Goal: Task Accomplishment & Management: Complete application form

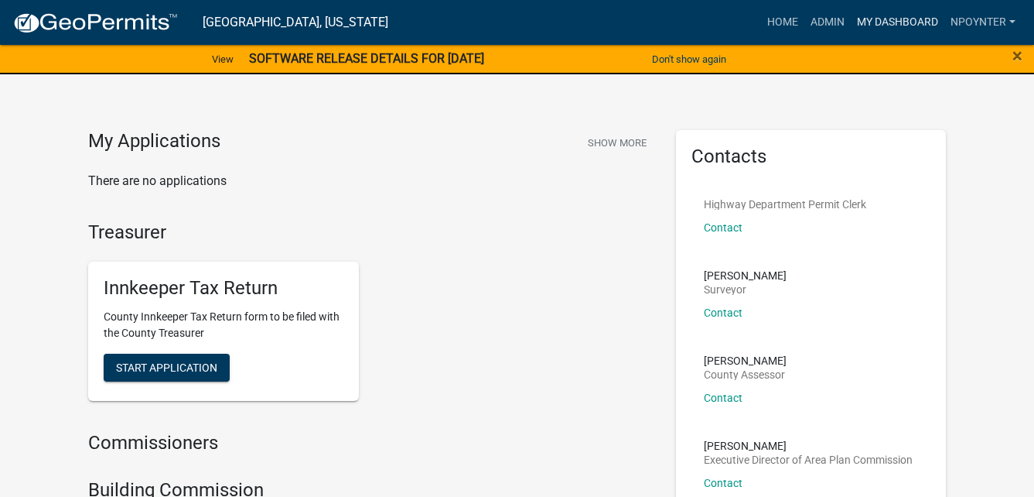
click at [903, 19] on link "My Dashboard" at bounding box center [898, 22] width 94 height 29
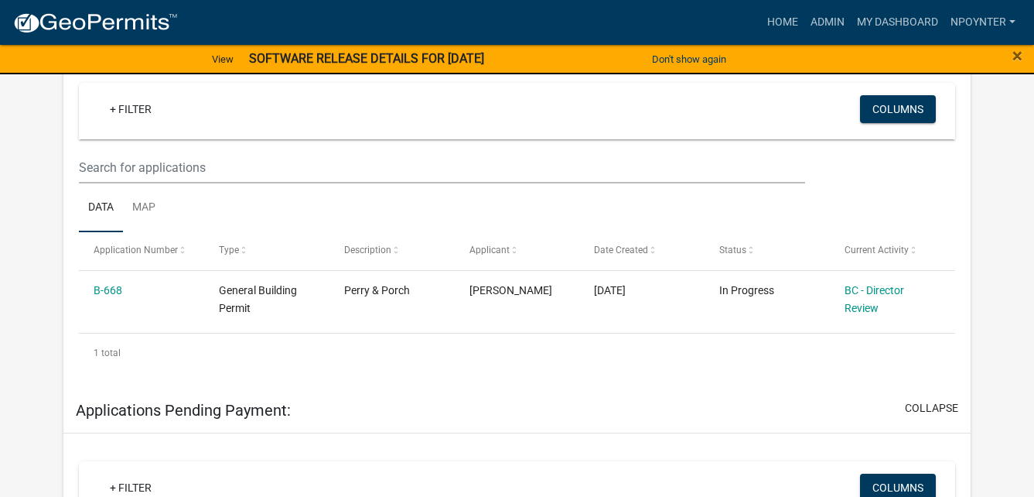
scroll to position [261, 0]
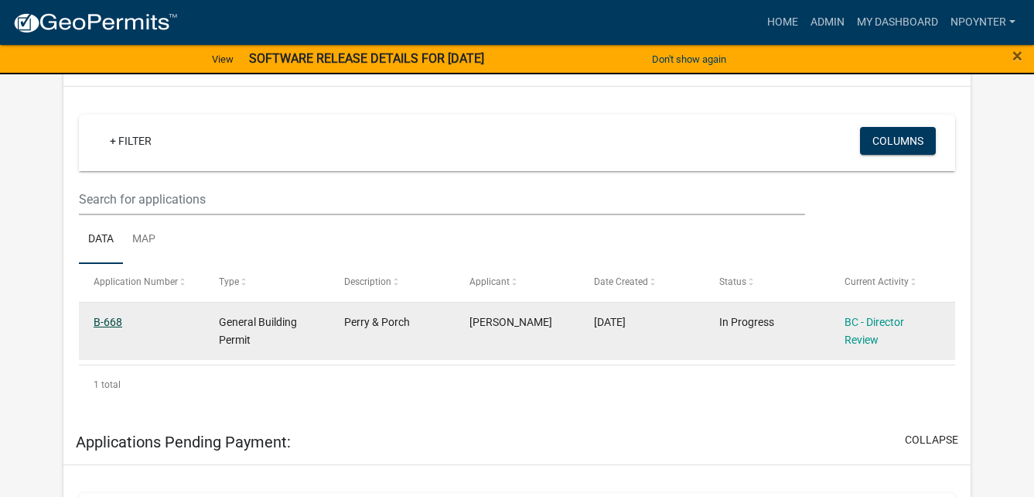
click at [106, 317] on link "B-668" at bounding box center [108, 322] width 29 height 12
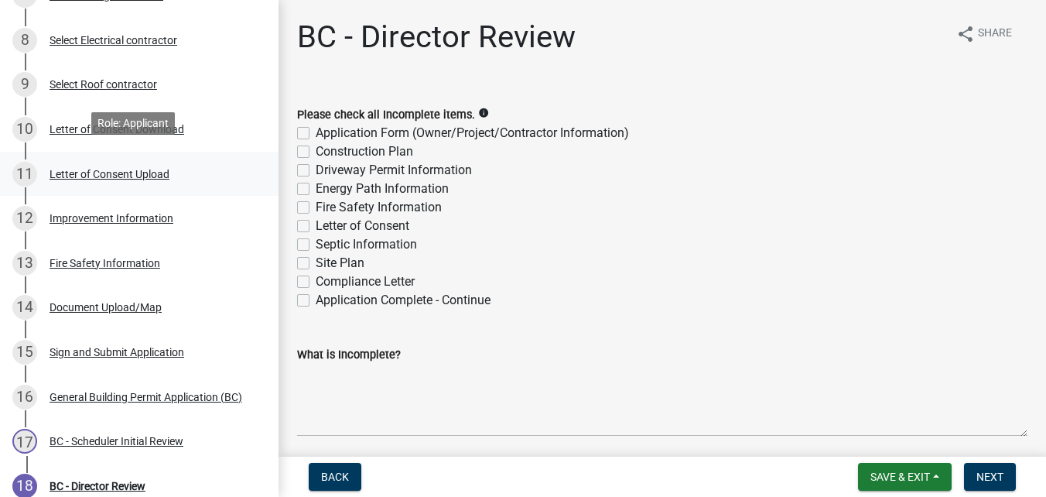
scroll to position [464, 0]
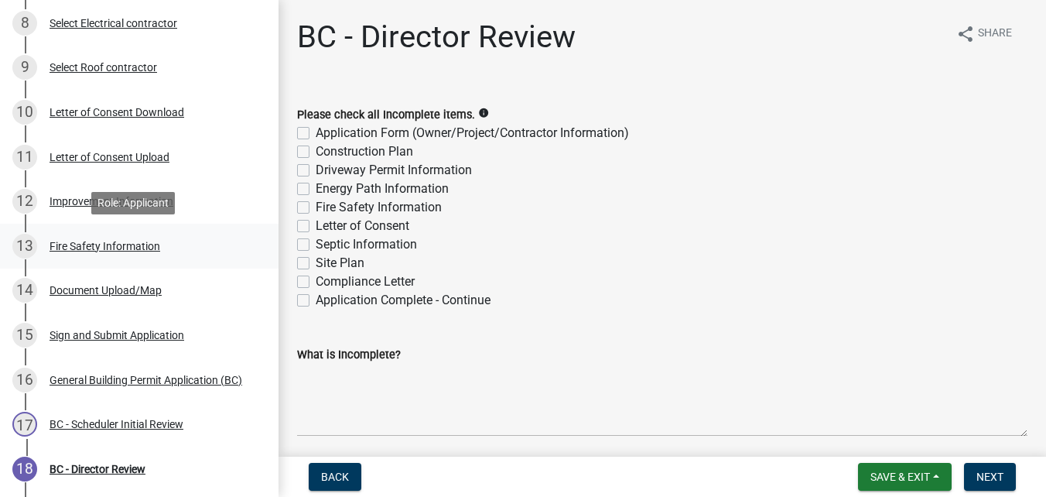
click at [47, 246] on div "13 Fire Safety Information" at bounding box center [132, 246] width 241 height 25
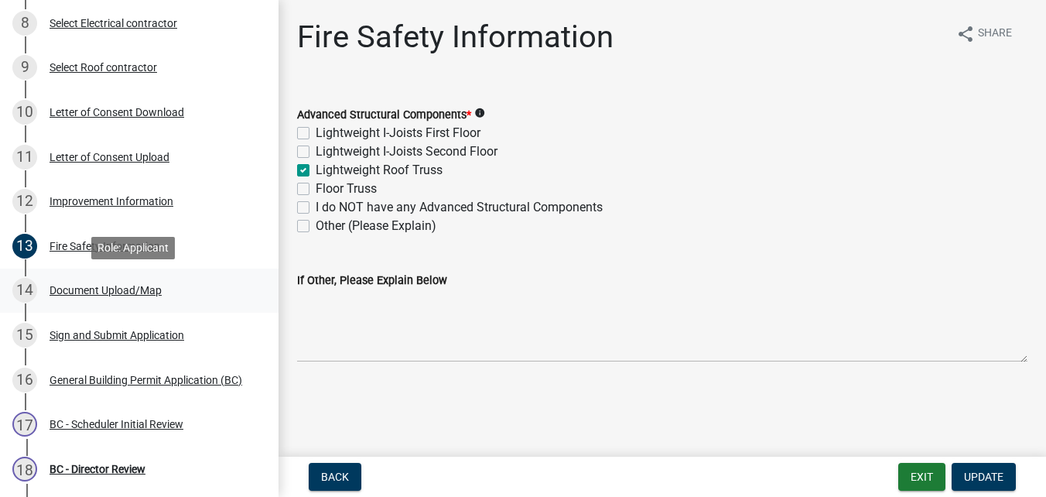
click at [55, 286] on div "Document Upload/Map" at bounding box center [106, 290] width 112 height 11
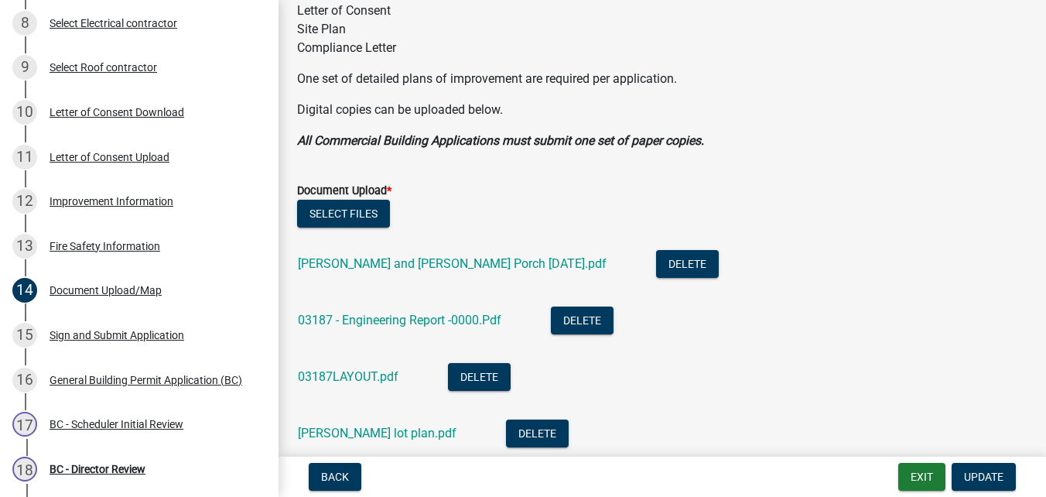
scroll to position [309, 0]
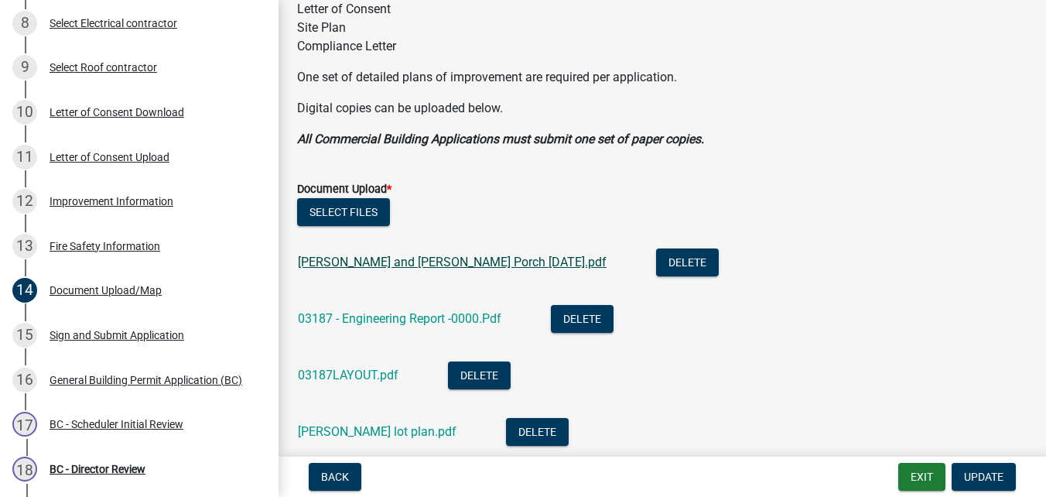
click at [446, 263] on link "[PERSON_NAME] and [PERSON_NAME] Porch [DATE].pdf" at bounding box center [452, 261] width 309 height 15
click at [358, 313] on link "03187 - Engineering Report -0000.Pdf" at bounding box center [399, 318] width 203 height 15
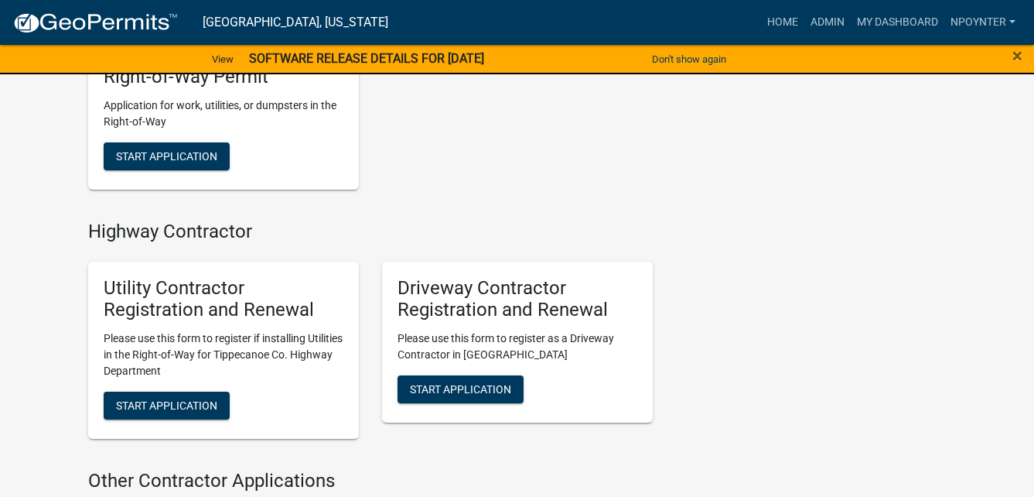
scroll to position [1547, 0]
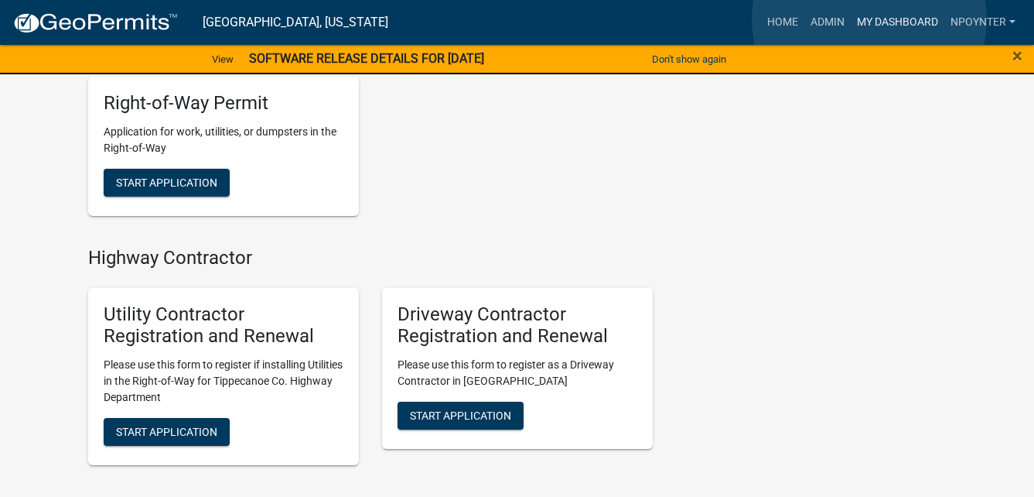
click at [869, 19] on link "My Dashboard" at bounding box center [898, 22] width 94 height 29
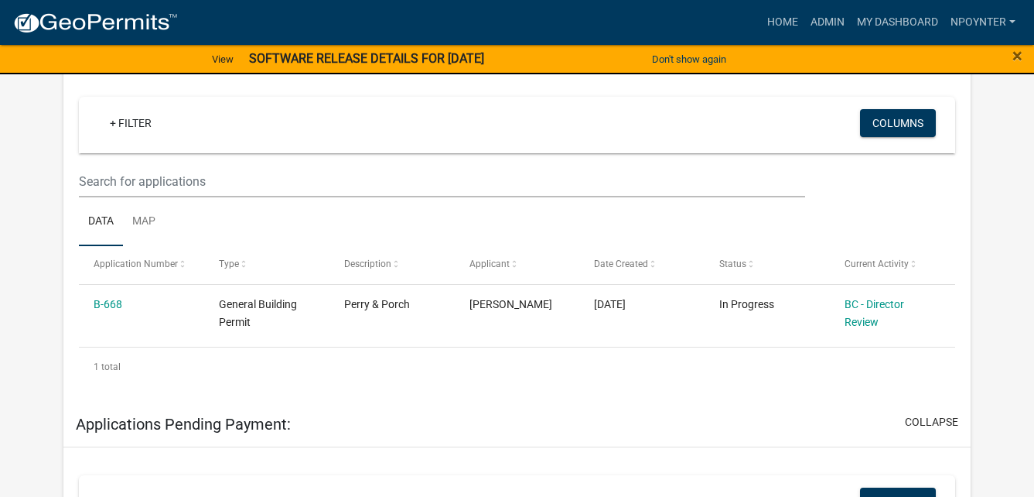
scroll to position [309, 0]
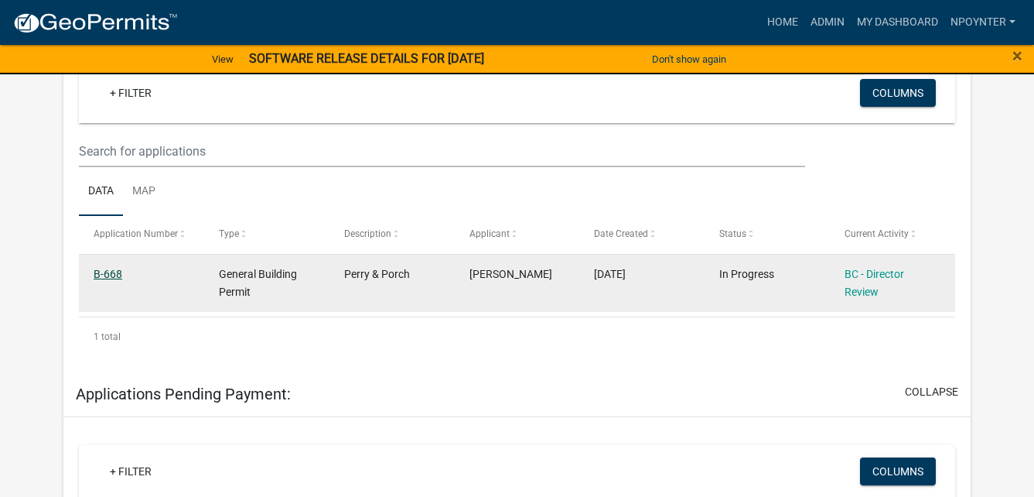
click at [108, 278] on link "B-668" at bounding box center [108, 274] width 29 height 12
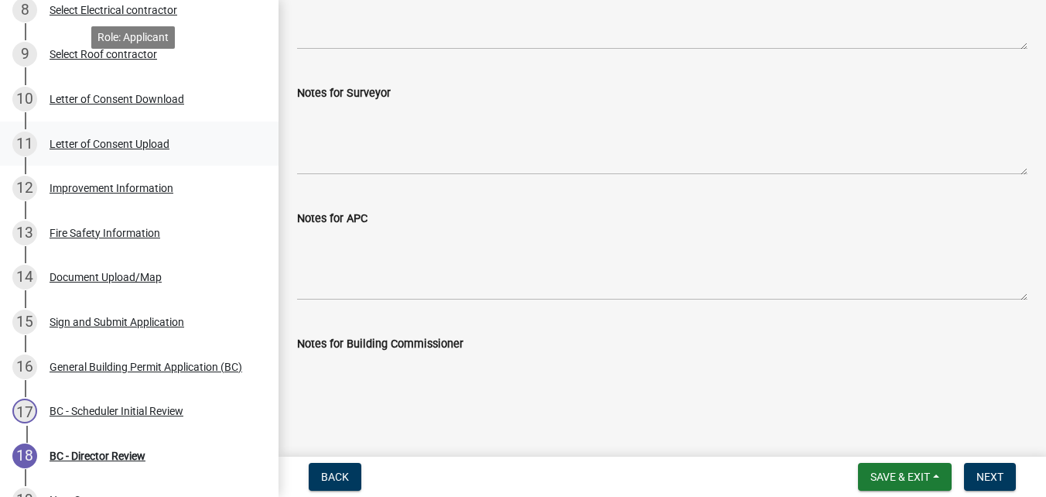
scroll to position [541, 0]
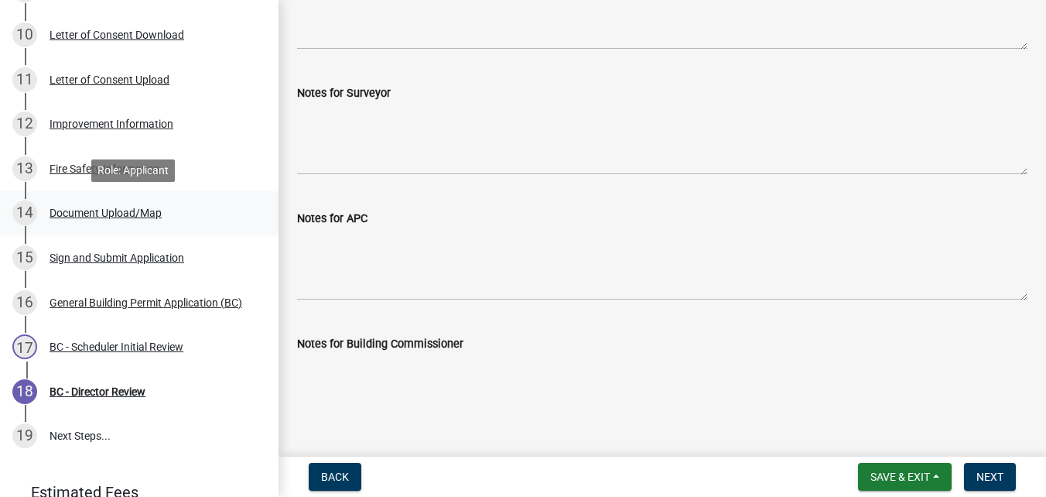
click at [140, 215] on div "Document Upload/Map" at bounding box center [106, 212] width 112 height 11
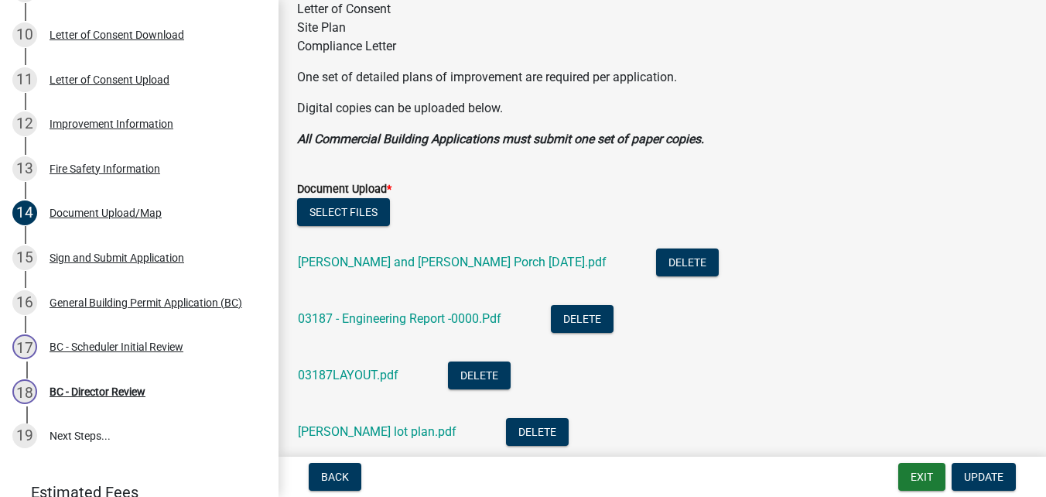
scroll to position [387, 0]
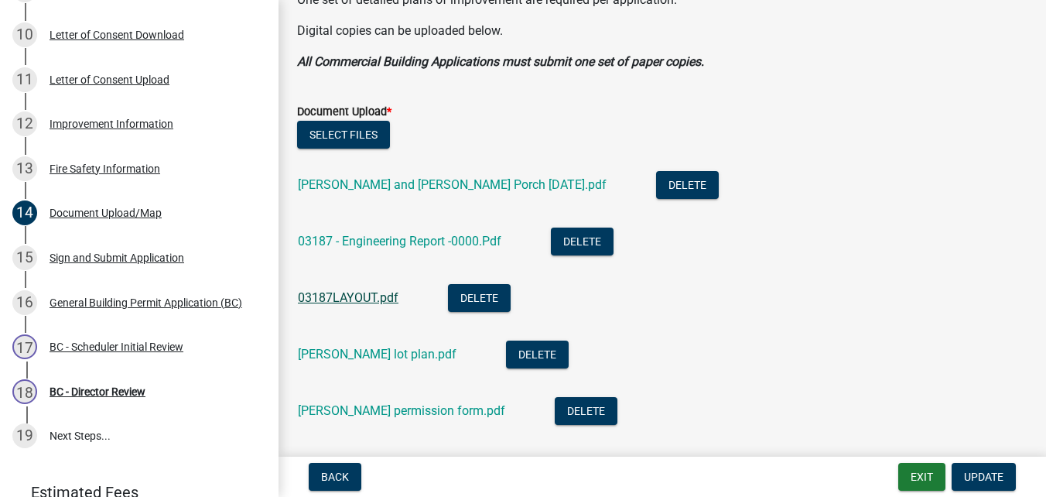
click at [360, 296] on link "03187LAYOUT.pdf" at bounding box center [348, 297] width 101 height 15
click at [340, 353] on link "[PERSON_NAME] lot plan.pdf" at bounding box center [377, 354] width 159 height 15
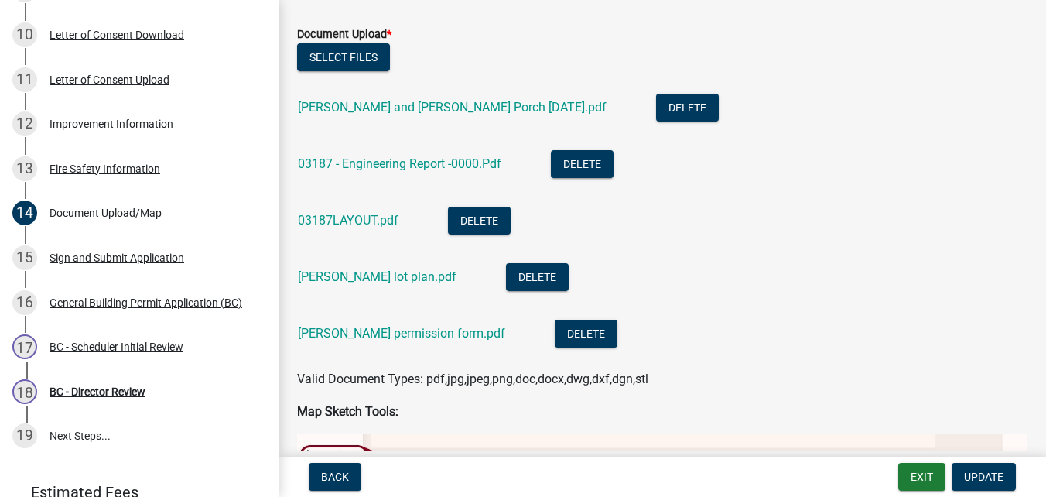
scroll to position [541, 0]
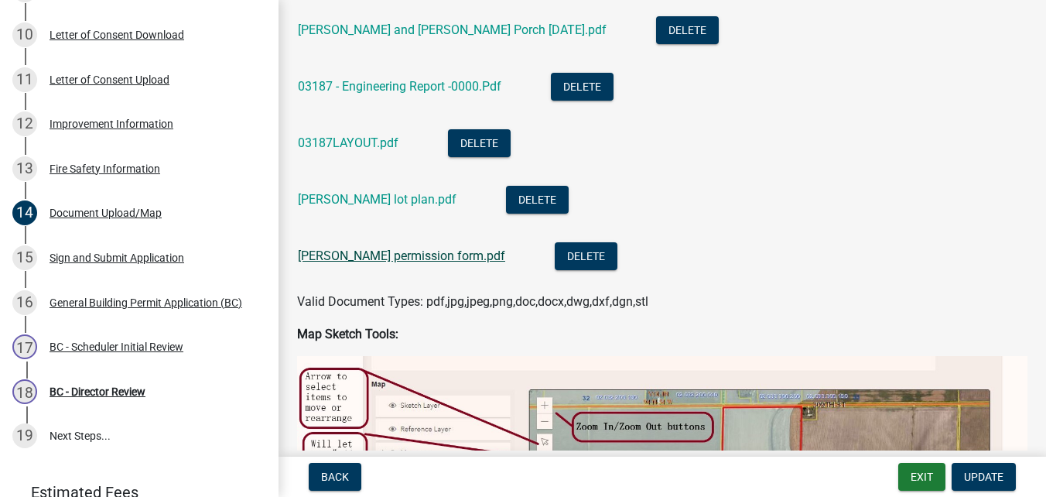
click at [316, 254] on link "[PERSON_NAME] permission form.pdf" at bounding box center [401, 255] width 207 height 15
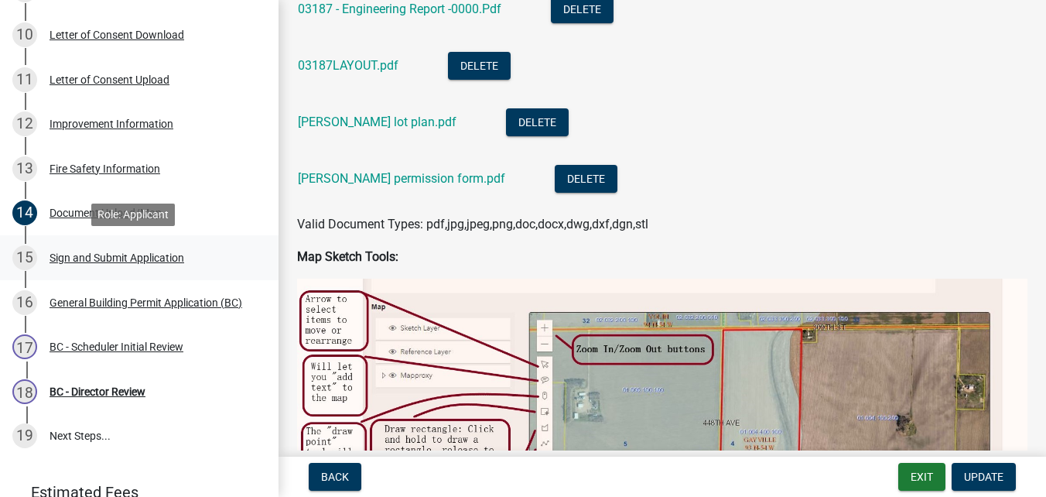
click at [120, 254] on div "Sign and Submit Application" at bounding box center [117, 257] width 135 height 11
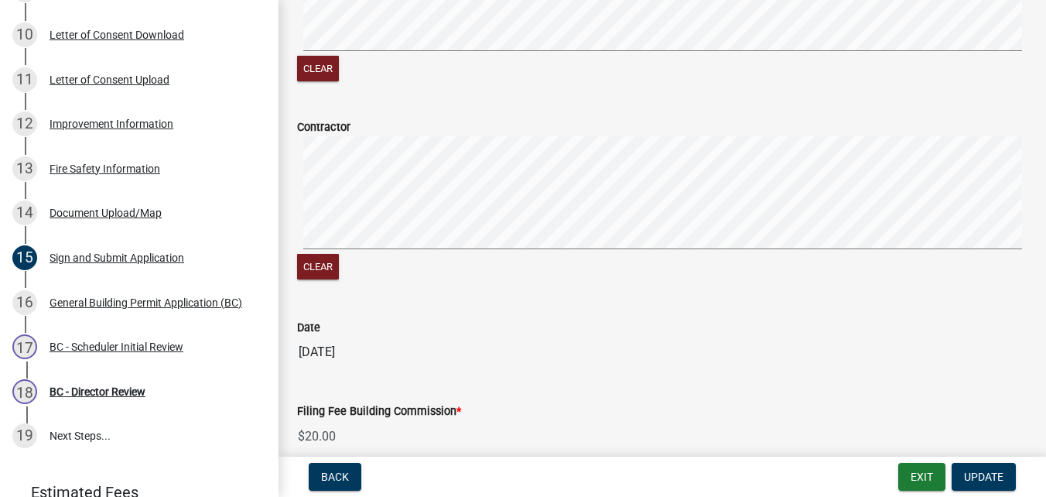
scroll to position [538, 0]
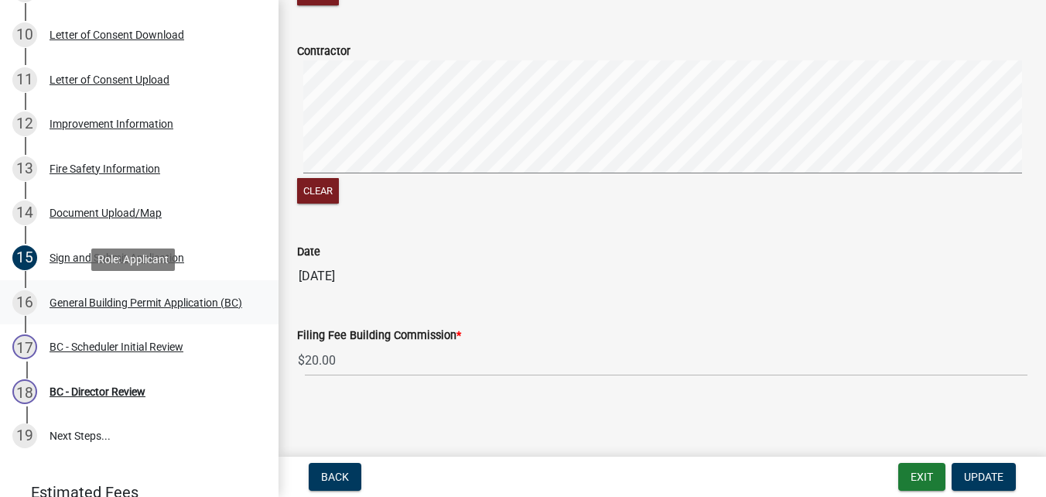
click at [93, 297] on div "General Building Permit Application (BC)" at bounding box center [146, 302] width 193 height 11
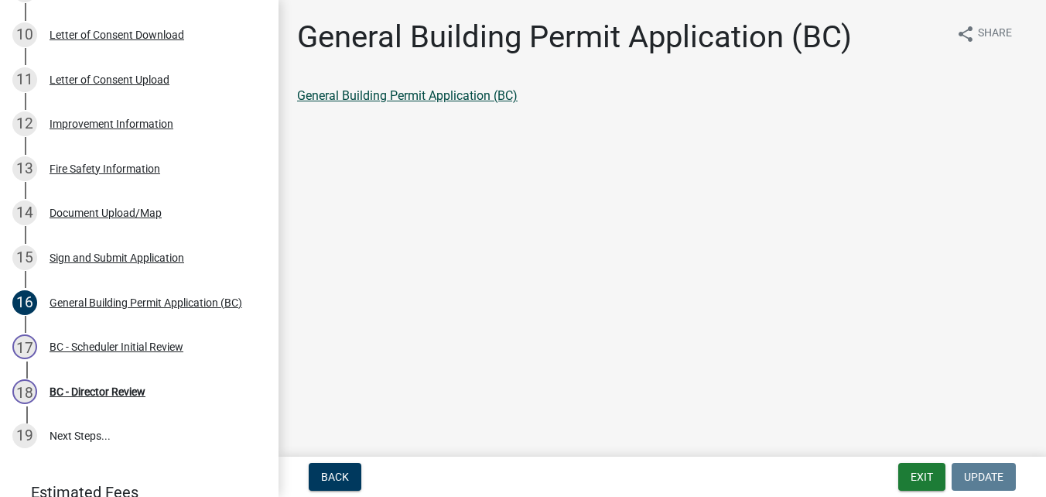
click at [387, 90] on link "General Building Permit Application (BC)" at bounding box center [407, 95] width 220 height 15
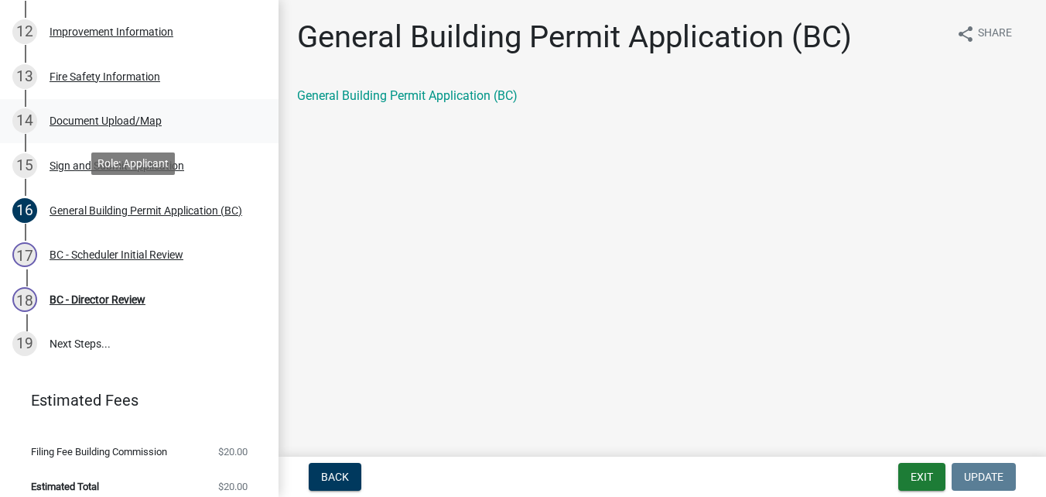
scroll to position [647, 0]
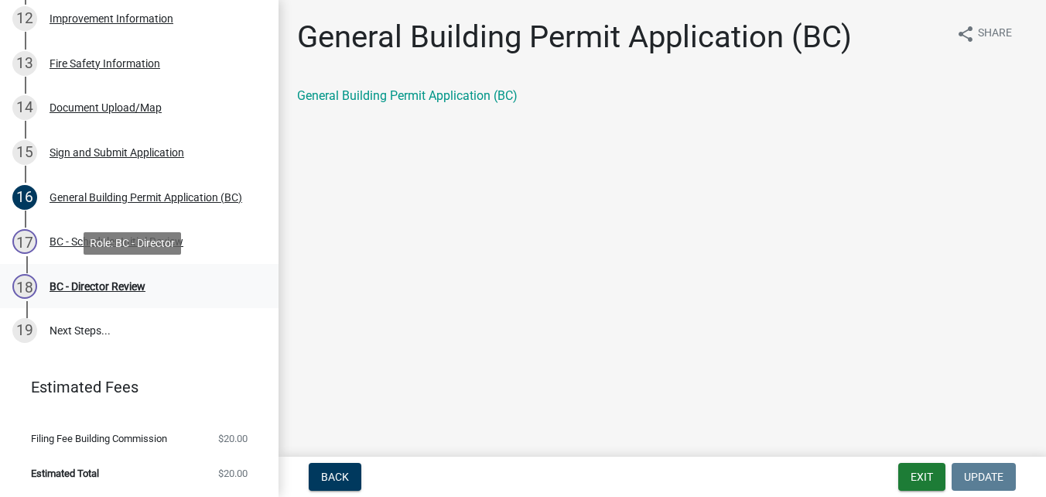
click at [83, 284] on div "BC - Director Review" at bounding box center [98, 286] width 96 height 11
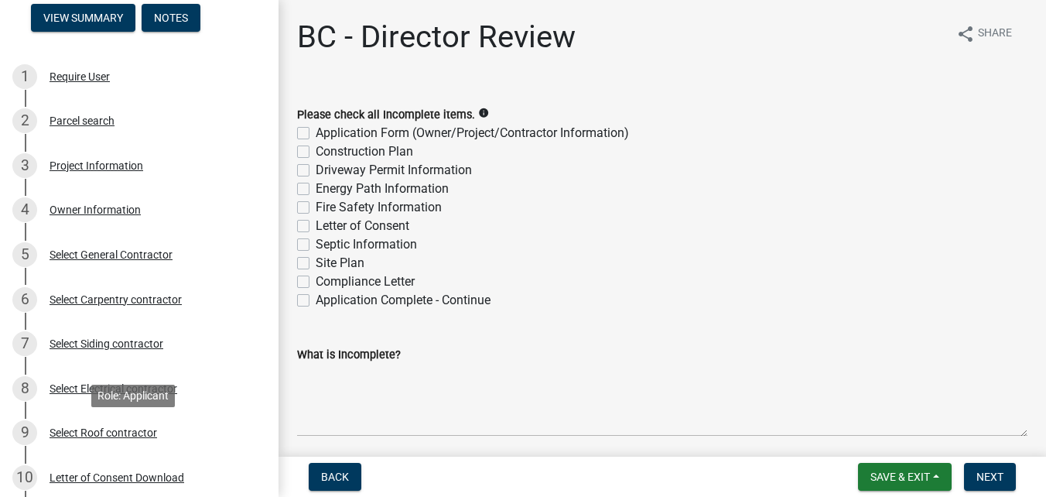
scroll to position [0, 0]
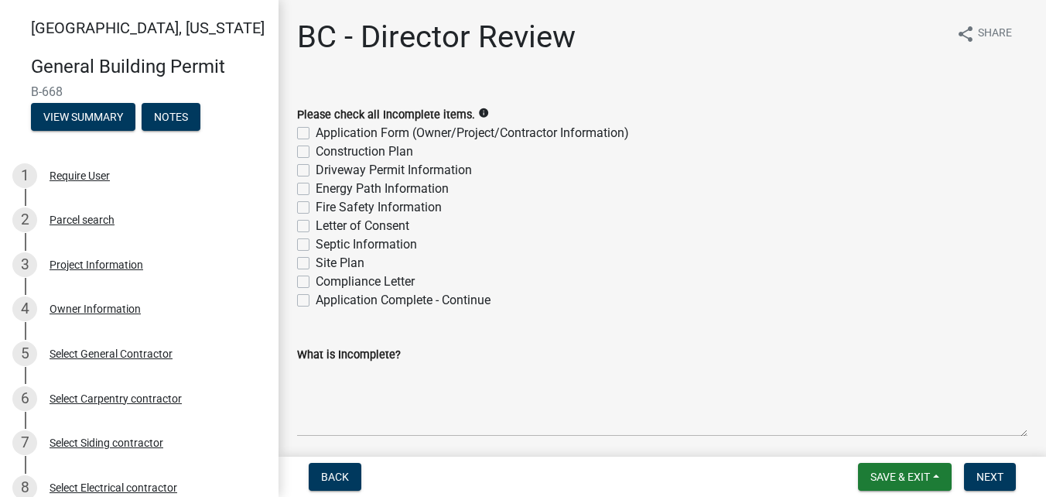
click at [316, 300] on label "Application Complete - Continue" at bounding box center [403, 300] width 175 height 19
click at [316, 300] on input "Application Complete - Continue" at bounding box center [321, 296] width 10 height 10
checkbox input "true"
checkbox input "false"
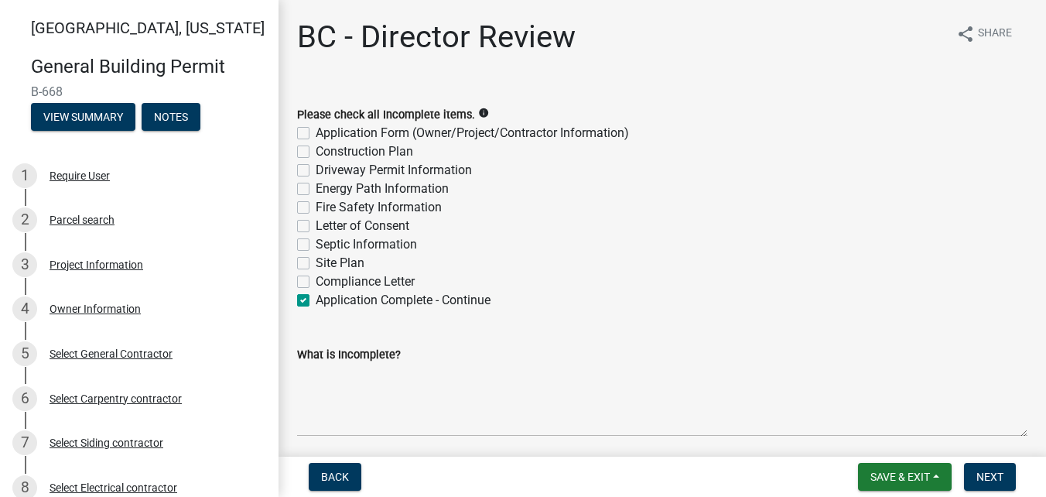
checkbox input "false"
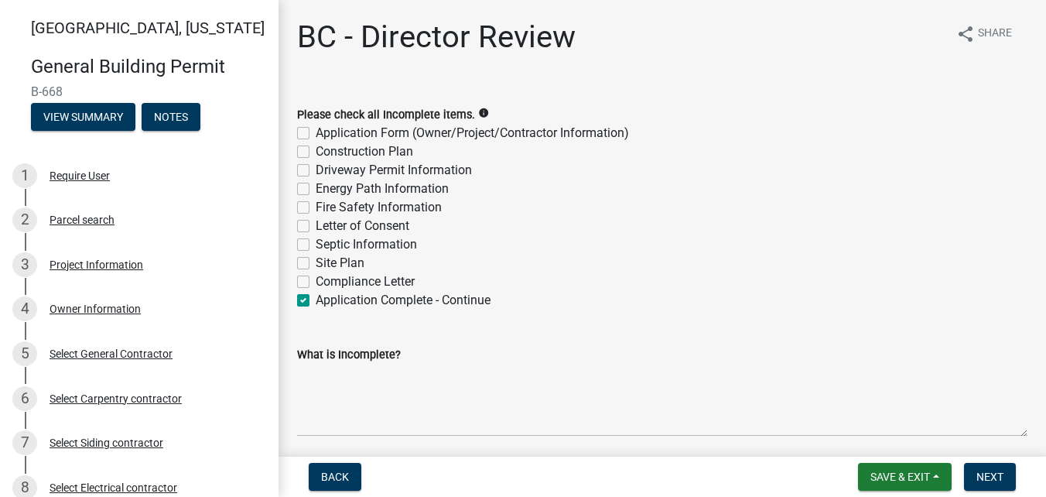
checkbox input "false"
checkbox input "true"
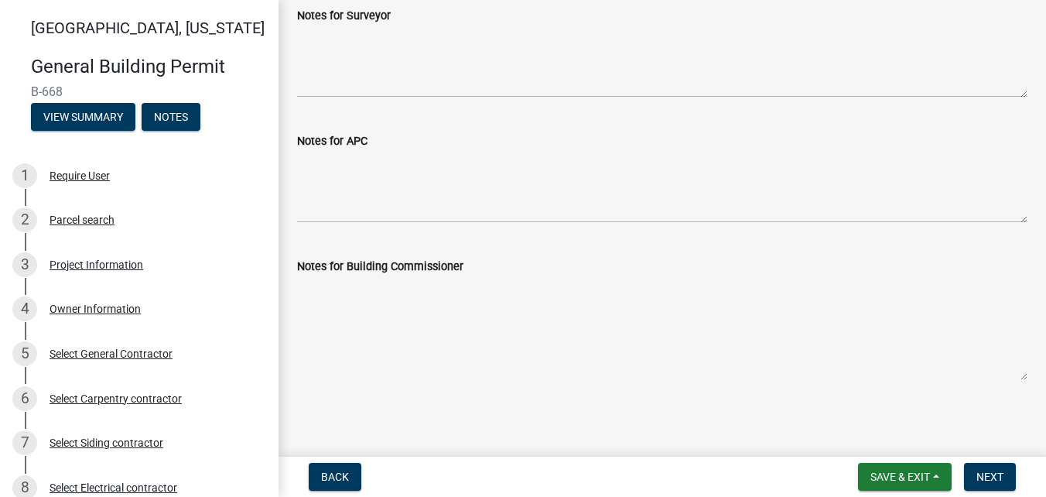
scroll to position [467, 0]
click at [1001, 474] on span "Next" at bounding box center [989, 476] width 27 height 12
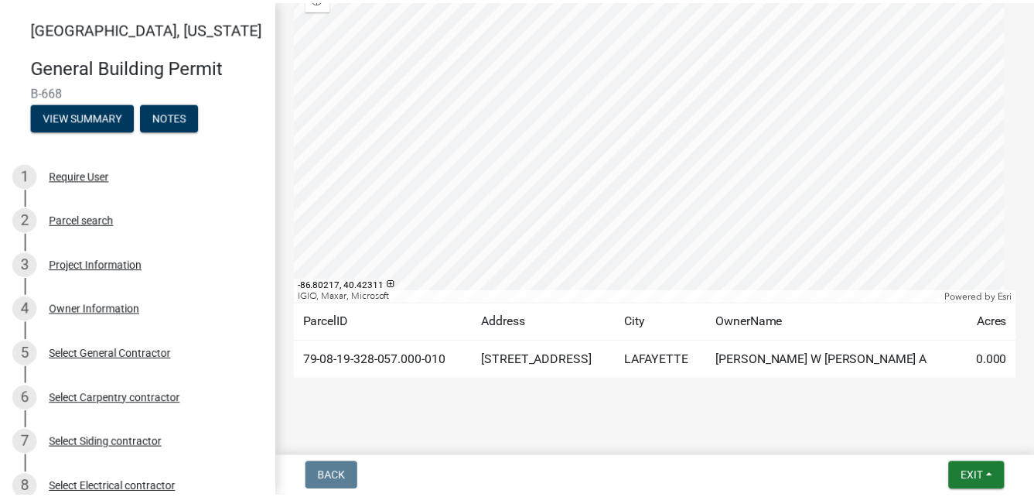
scroll to position [483, 0]
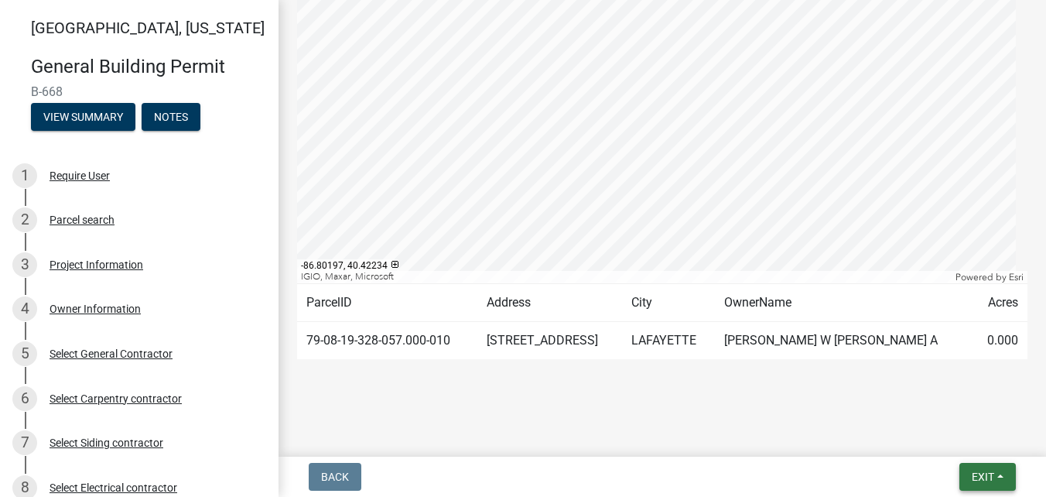
click at [972, 477] on span "Exit" at bounding box center [983, 476] width 22 height 12
click at [929, 439] on button "Save & Exit" at bounding box center [954, 436] width 124 height 37
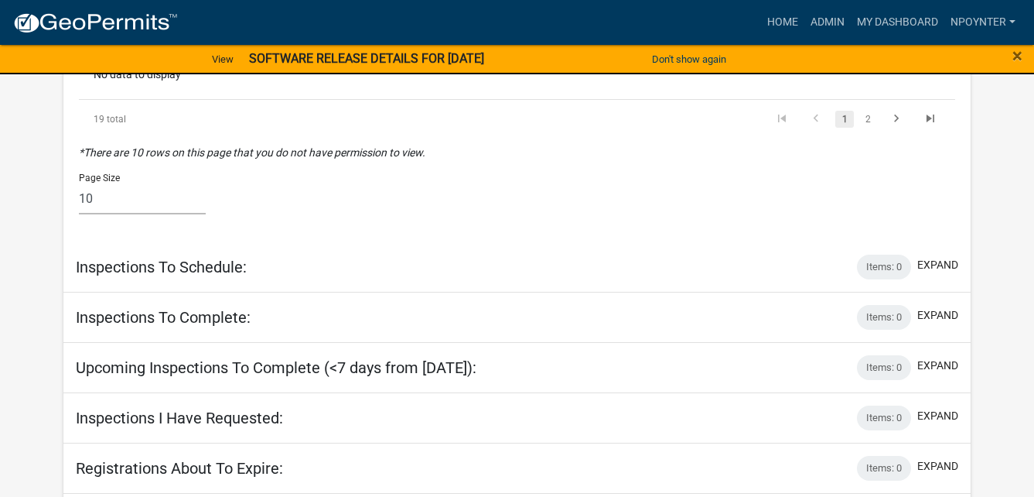
scroll to position [601, 0]
